Goal: Download file/media

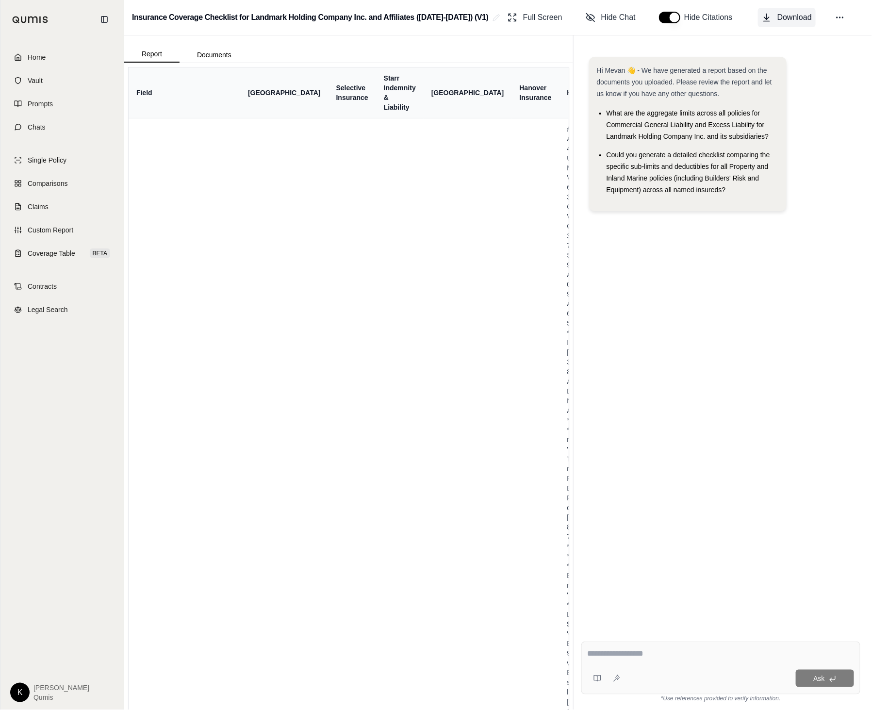
click at [794, 20] on span "Download" at bounding box center [794, 18] width 34 height 12
click at [611, 17] on span "Hide Chat" at bounding box center [618, 18] width 34 height 12
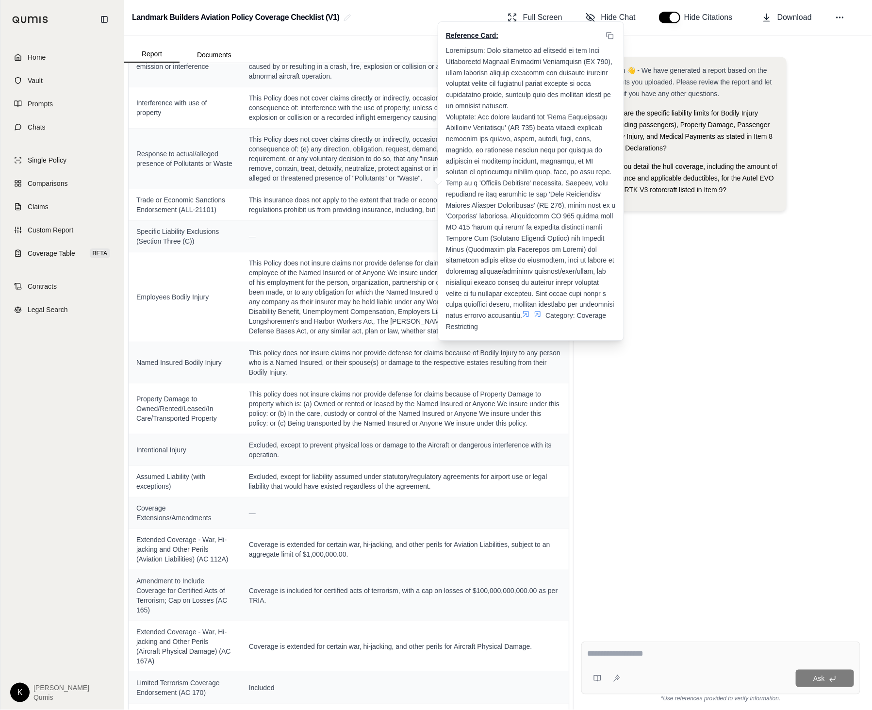
scroll to position [2310, 0]
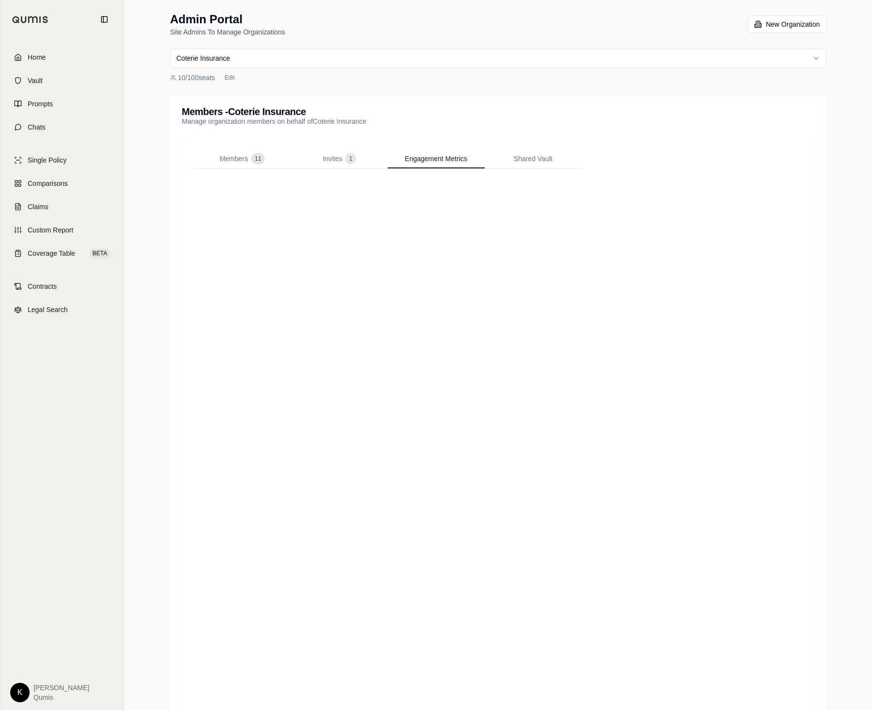
scroll to position [44, 0]
